Goal: Information Seeking & Learning: Learn about a topic

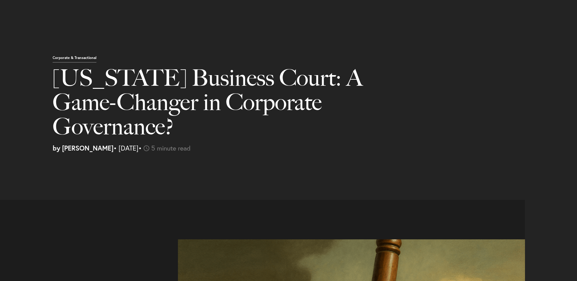
select select "US"
select select "Austin"
select select "Business and Civil Litigation"
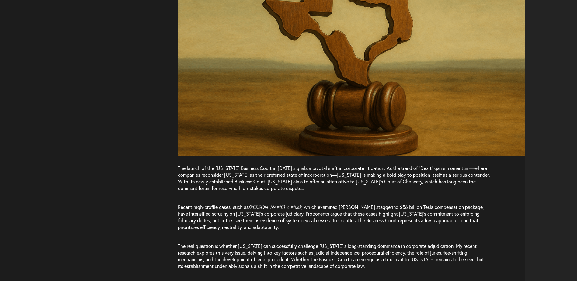
scroll to position [486, 0]
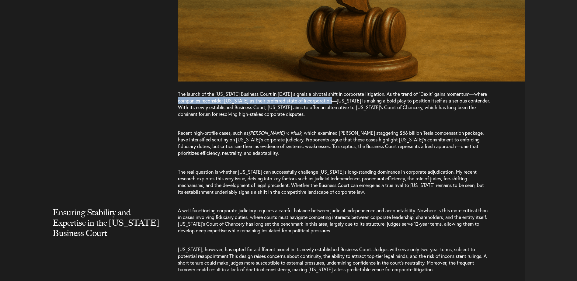
drag, startPoint x: 184, startPoint y: 79, endPoint x: 340, endPoint y: 78, distance: 155.9
click at [340, 91] on span "The launch of the [US_STATE] Business Court in [DATE] signals a pivotal shift i…" at bounding box center [334, 104] width 312 height 26
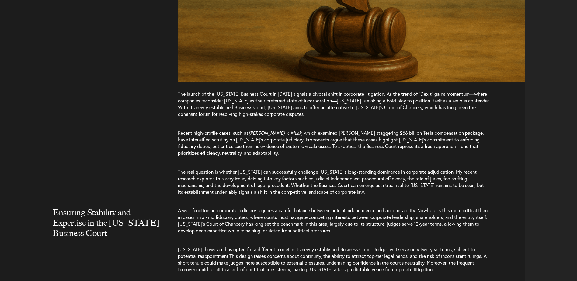
click at [208, 91] on span "The launch of the [US_STATE] Business Court in [DATE] signals a pivotal shift i…" at bounding box center [334, 104] width 312 height 26
drag, startPoint x: 216, startPoint y: 83, endPoint x: 285, endPoint y: 83, distance: 69.0
click at [285, 91] on span "The launch of the [US_STATE] Business Court in [DATE] signals a pivotal shift i…" at bounding box center [334, 104] width 312 height 26
click at [189, 91] on span "The launch of the [US_STATE] Business Court in [DATE] signals a pivotal shift i…" at bounding box center [334, 104] width 312 height 26
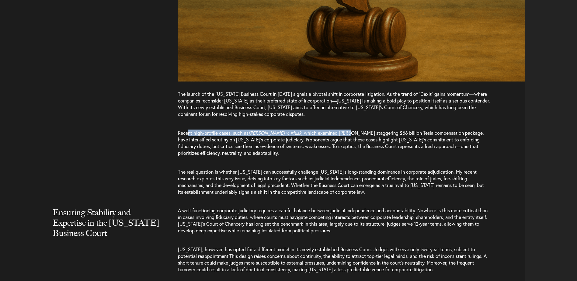
drag, startPoint x: 187, startPoint y: 112, endPoint x: 334, endPoint y: 111, distance: 147.1
click at [334, 123] on p "Recent high-profile cases, such as [PERSON_NAME] v. Musk , which examined [PERS…" at bounding box center [334, 142] width 312 height 39
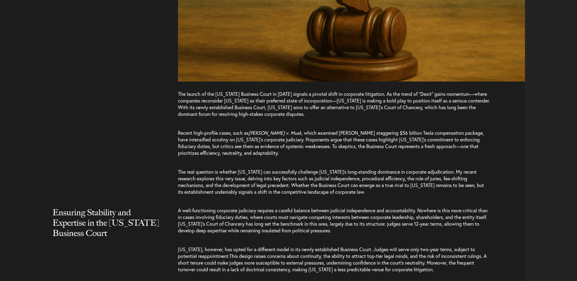
click at [422, 129] on span ", which examined [PERSON_NAME] staggering $56 billion Tesla compensation packag…" at bounding box center [331, 142] width 306 height 26
drag, startPoint x: 210, startPoint y: 116, endPoint x: 273, endPoint y: 118, distance: 62.6
click at [273, 129] on span ", which examined [PERSON_NAME] staggering $56 billion Tesla compensation packag…" at bounding box center [331, 142] width 306 height 26
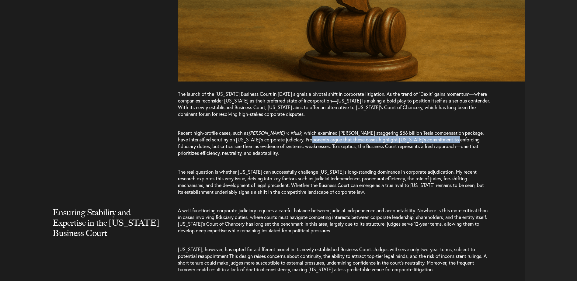
drag, startPoint x: 273, startPoint y: 118, endPoint x: 455, endPoint y: 117, distance: 182.7
click at [455, 129] on span ", which examined [PERSON_NAME] staggering $56 billion Tesla compensation packag…" at bounding box center [331, 142] width 306 height 26
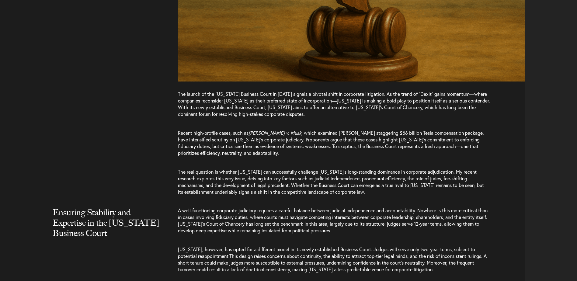
drag, startPoint x: 212, startPoint y: 123, endPoint x: 209, endPoint y: 124, distance: 3.4
click at [212, 129] on span ", which examined [PERSON_NAME] staggering $56 billion Tesla compensation packag…" at bounding box center [331, 142] width 306 height 26
drag, startPoint x: 215, startPoint y: 124, endPoint x: 287, endPoint y: 124, distance: 72.3
click at [287, 129] on span ", which examined [PERSON_NAME] staggering $56 billion Tesla compensation packag…" at bounding box center [331, 142] width 306 height 26
drag, startPoint x: 287, startPoint y: 124, endPoint x: 329, endPoint y: 128, distance: 42.4
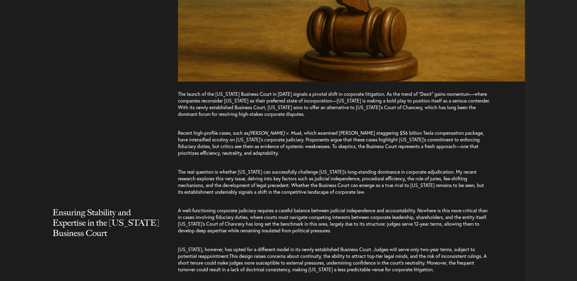
click at [328, 128] on p "Recent high-profile cases, such as [PERSON_NAME] v. Musk , which examined [PERS…" at bounding box center [334, 142] width 312 height 39
drag, startPoint x: 345, startPoint y: 124, endPoint x: 404, endPoint y: 125, distance: 59.0
click at [404, 129] on span ", which examined [PERSON_NAME] staggering $56 billion Tesla compensation packag…" at bounding box center [331, 142] width 306 height 26
drag, startPoint x: 404, startPoint y: 125, endPoint x: 313, endPoint y: 131, distance: 90.4
click at [314, 131] on p "Recent high-profile cases, such as [PERSON_NAME] v. Musk , which examined [PERS…" at bounding box center [334, 142] width 312 height 39
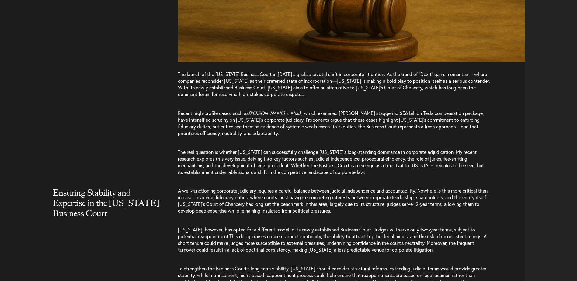
scroll to position [517, 0]
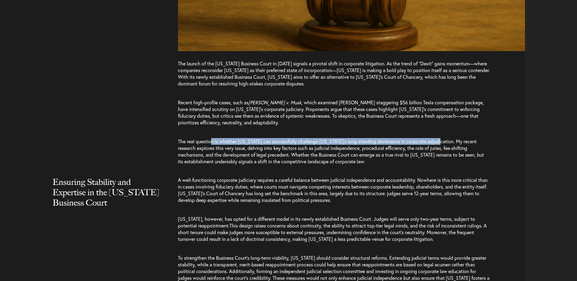
drag, startPoint x: 213, startPoint y: 119, endPoint x: 441, endPoint y: 118, distance: 228.6
click at [441, 138] on span "The real question is whether [US_STATE] can successfully challenge [US_STATE]’s…" at bounding box center [331, 151] width 306 height 26
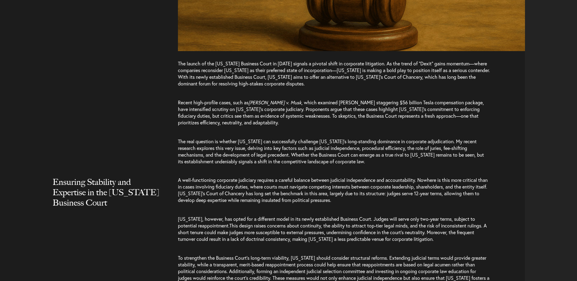
drag, startPoint x: 441, startPoint y: 118, endPoint x: 226, endPoint y: 135, distance: 215.6
click at [226, 138] on span "The real question is whether [US_STATE] can successfully challenge [US_STATE]’s…" at bounding box center [331, 151] width 306 height 26
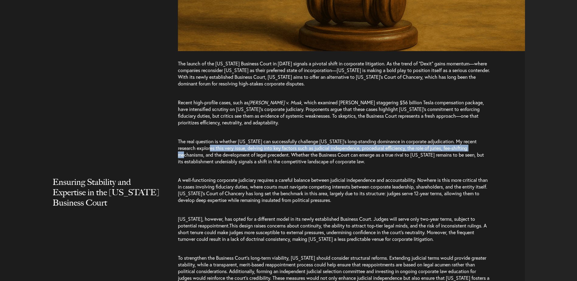
drag, startPoint x: 205, startPoint y: 126, endPoint x: 477, endPoint y: 125, distance: 272.0
click at [477, 138] on span "The real question is whether [US_STATE] can successfully challenge [US_STATE]’s…" at bounding box center [331, 151] width 306 height 26
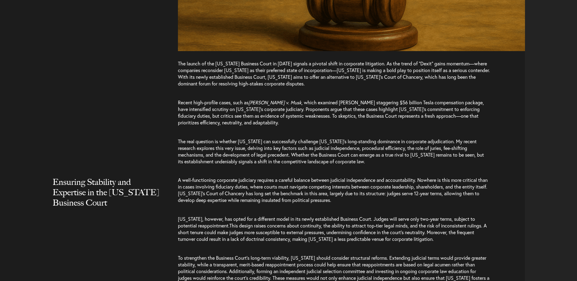
click at [201, 138] on span "The real question is whether [US_STATE] can successfully challenge [US_STATE]’s…" at bounding box center [331, 151] width 306 height 26
drag, startPoint x: 201, startPoint y: 131, endPoint x: 333, endPoint y: 142, distance: 132.7
click at [333, 142] on p "The real question is whether [US_STATE] can successfully challenge [US_STATE]’s…" at bounding box center [334, 151] width 312 height 39
drag, startPoint x: 364, startPoint y: 133, endPoint x: 395, endPoint y: 133, distance: 31.3
click at [395, 138] on span "The real question is whether [US_STATE] can successfully challenge [US_STATE]’s…" at bounding box center [331, 151] width 306 height 26
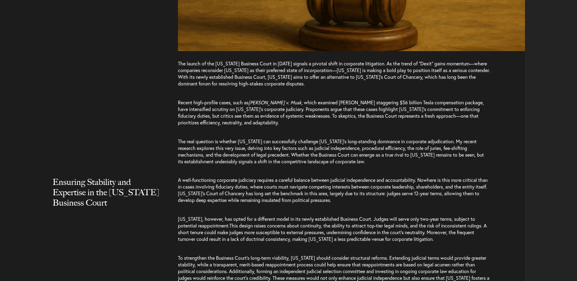
drag, startPoint x: 395, startPoint y: 133, endPoint x: 225, endPoint y: 146, distance: 170.7
click at [225, 146] on p "The real question is whether [US_STATE] can successfully challenge [US_STATE]’s…" at bounding box center [334, 151] width 312 height 39
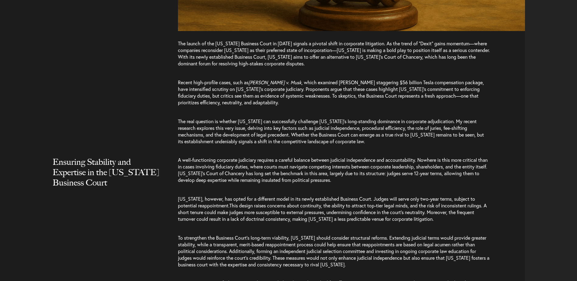
scroll to position [547, 0]
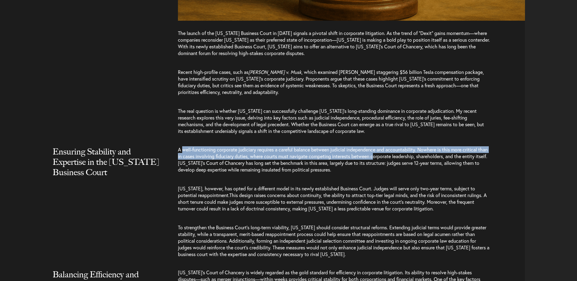
drag, startPoint x: 183, startPoint y: 128, endPoint x: 388, endPoint y: 129, distance: 205.5
click at [388, 146] on span "A well-functioning corporate judiciary requires a careful balance between judic…" at bounding box center [332, 159] width 309 height 26
drag, startPoint x: 388, startPoint y: 129, endPoint x: 319, endPoint y: 131, distance: 69.0
click at [319, 146] on span "A well-functioning corporate judiciary requires a careful balance between judic…" at bounding box center [332, 159] width 309 height 26
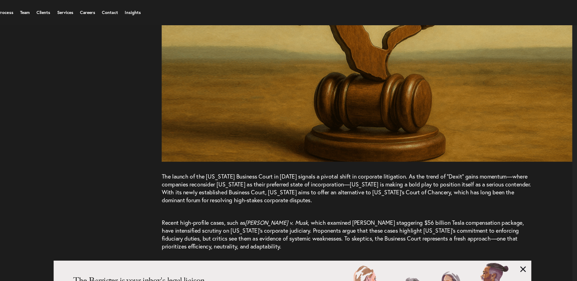
scroll to position [416, 0]
